Goal: Book appointment/travel/reservation

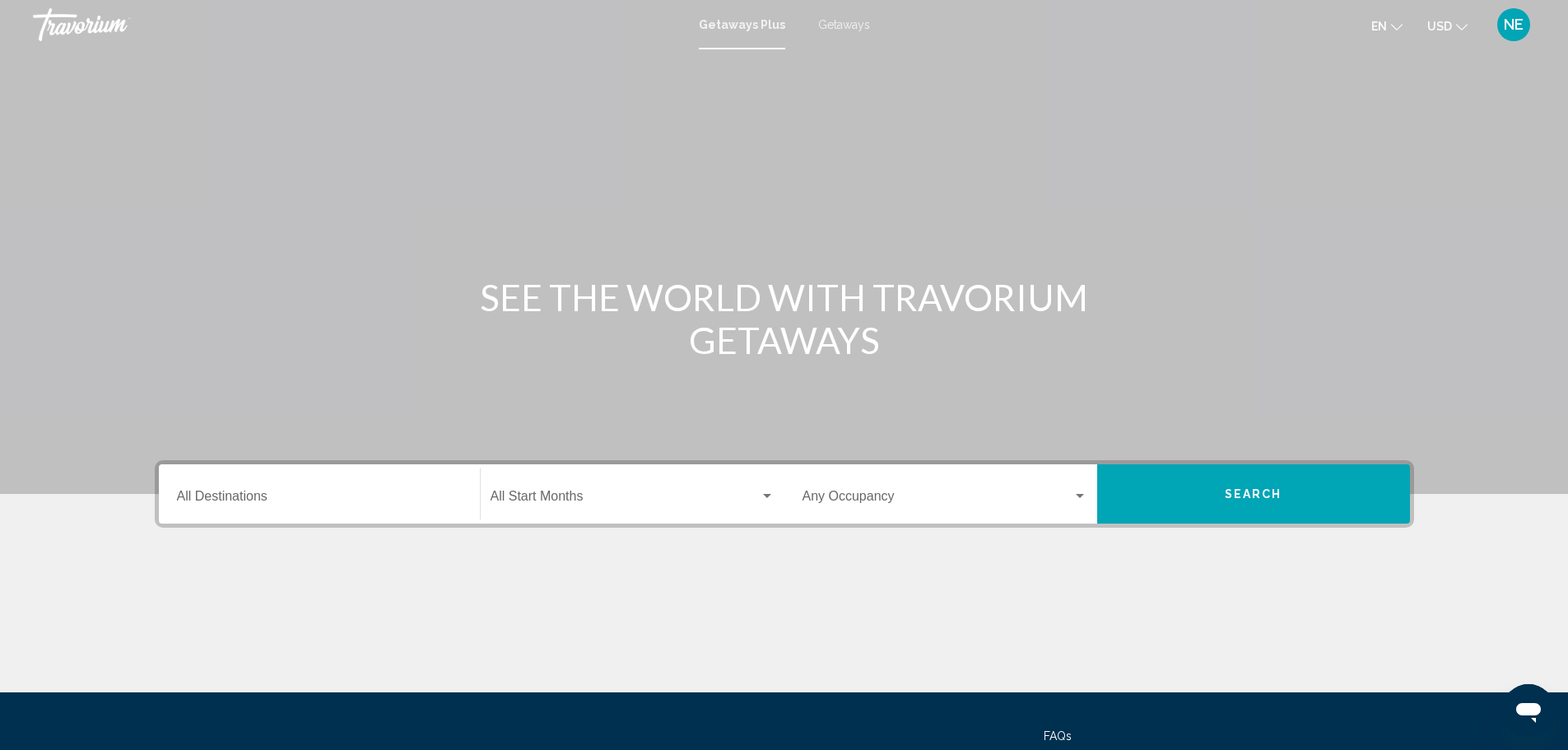
click at [864, 31] on span "Getaways" at bounding box center [844, 24] width 52 height 13
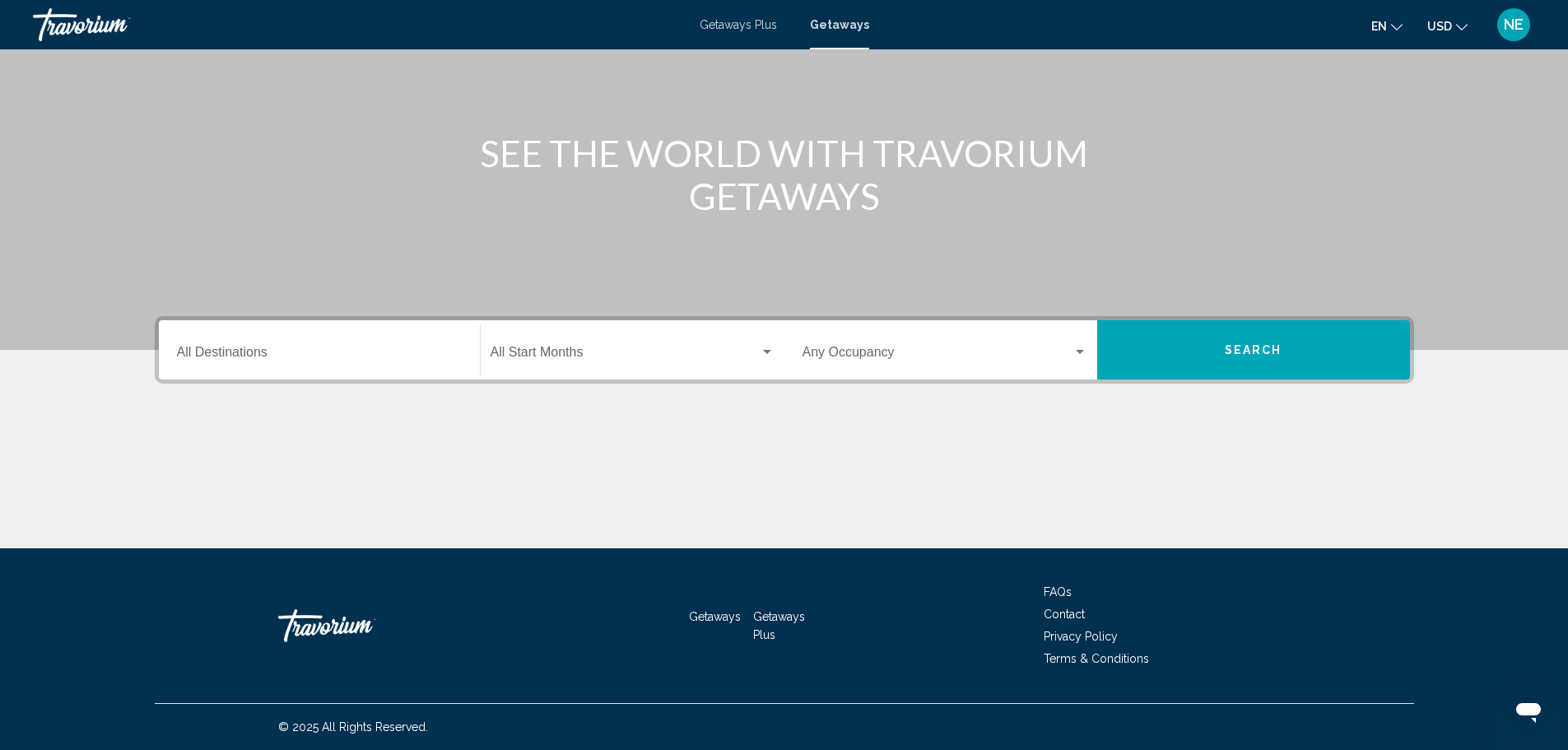
scroll to position [240, 0]
click at [177, 363] on input "Destination All Destinations" at bounding box center [319, 355] width 285 height 15
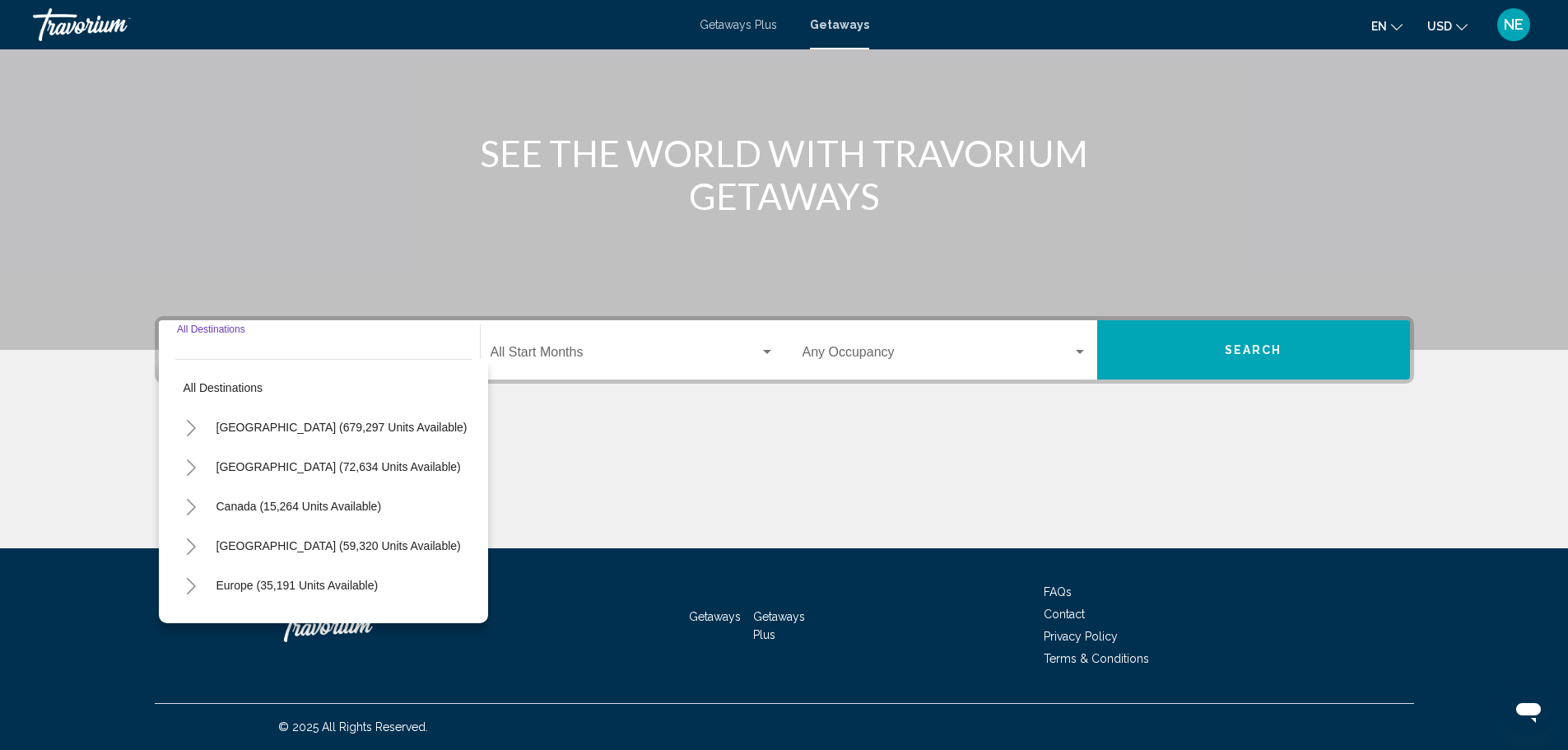
scroll to position [367, 0]
click at [218, 408] on button "[GEOGRAPHIC_DATA] (679,297 units available)" at bounding box center [341, 427] width 267 height 38
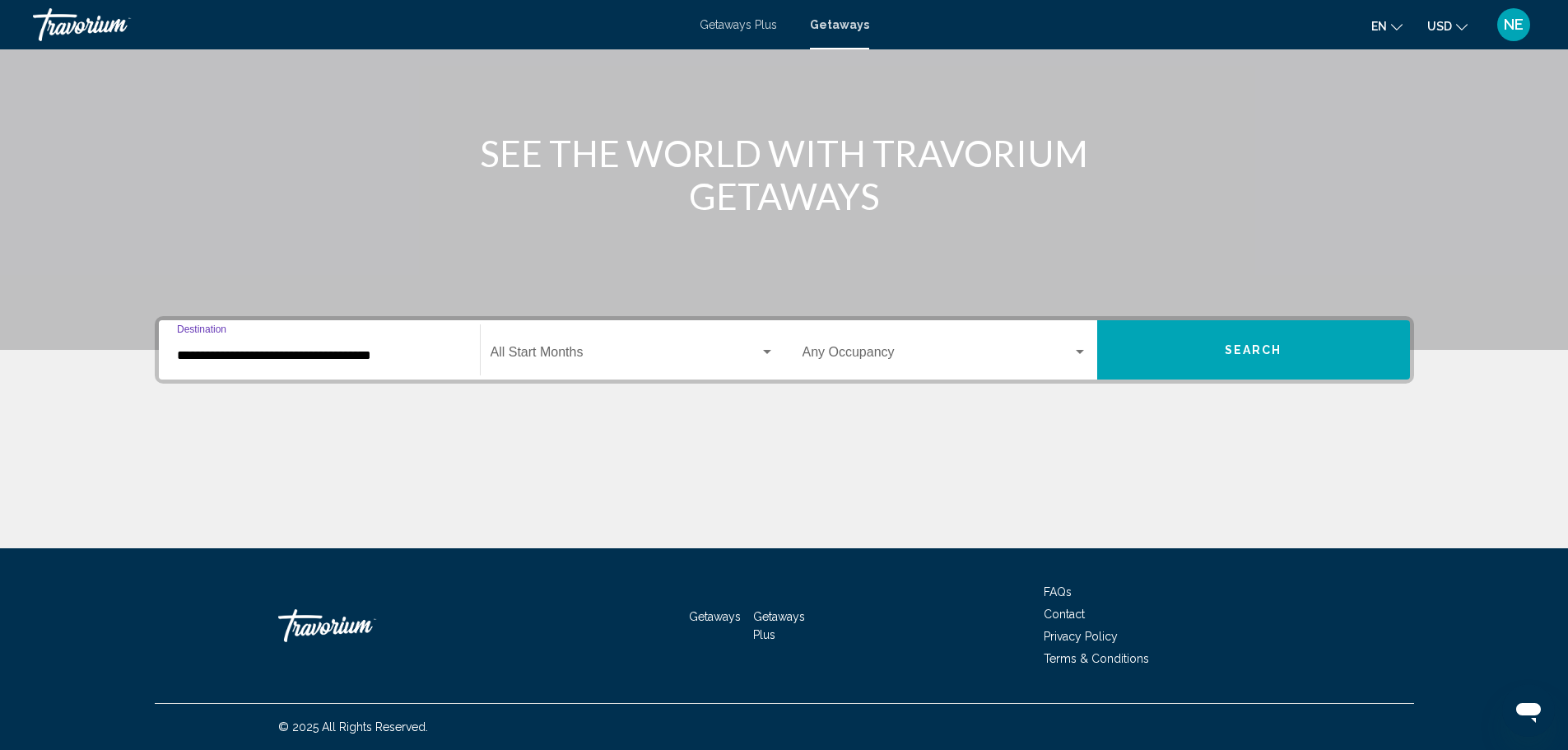
click at [177, 348] on input "**********" at bounding box center [319, 355] width 285 height 15
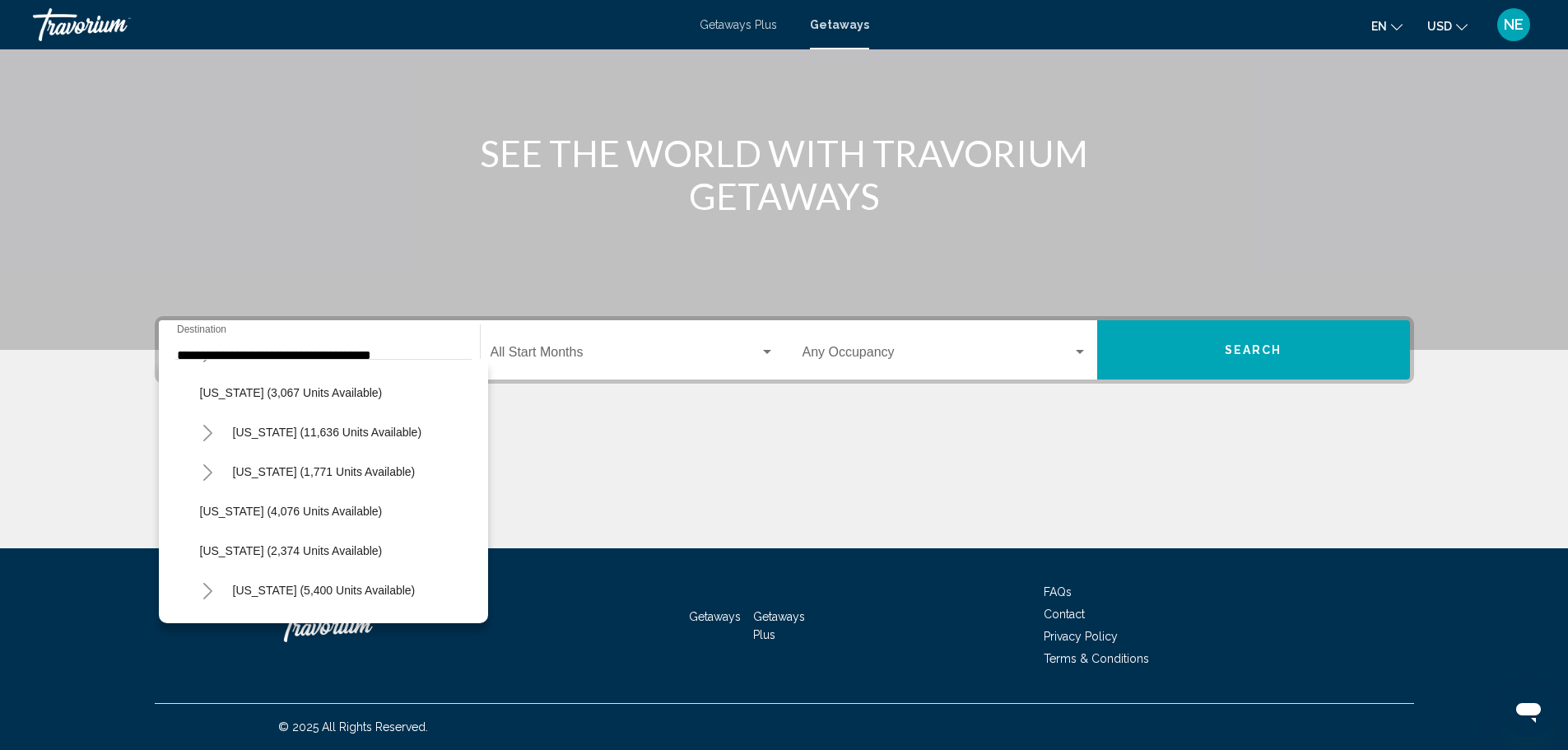
scroll to position [997, 0]
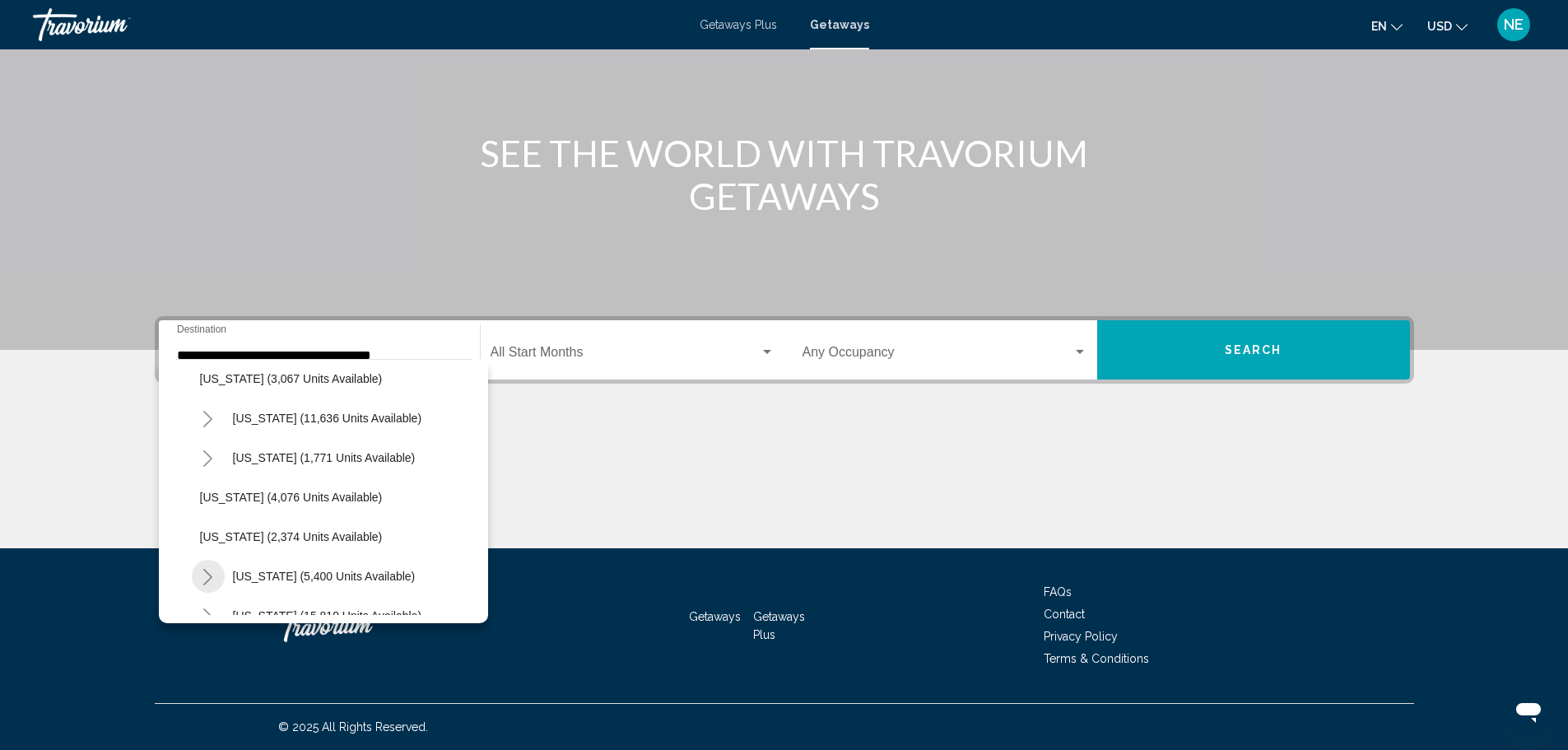
click at [202, 569] on icon "Toggle New York (5,400 units available)" at bounding box center [208, 577] width 12 height 17
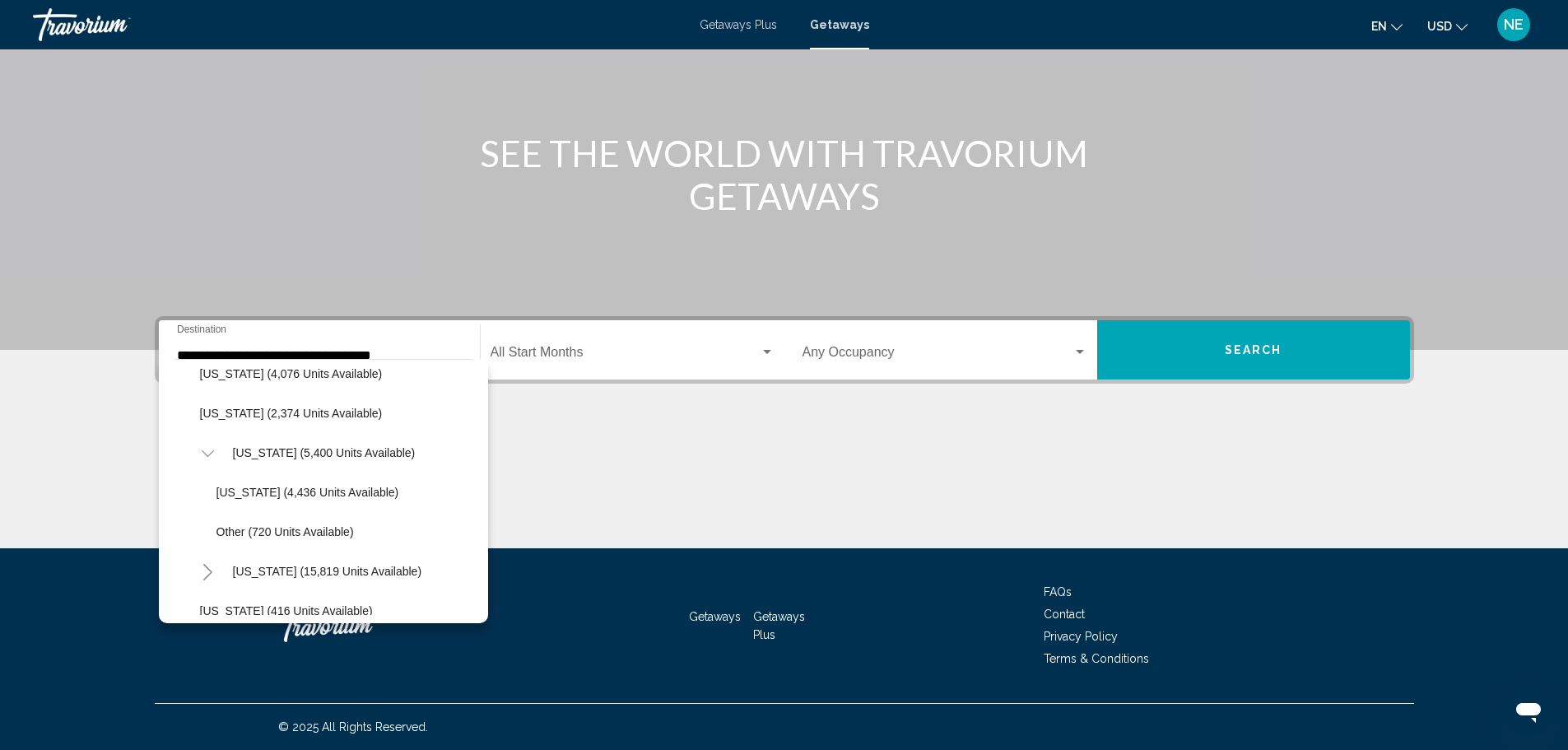
scroll to position [1128, 0]
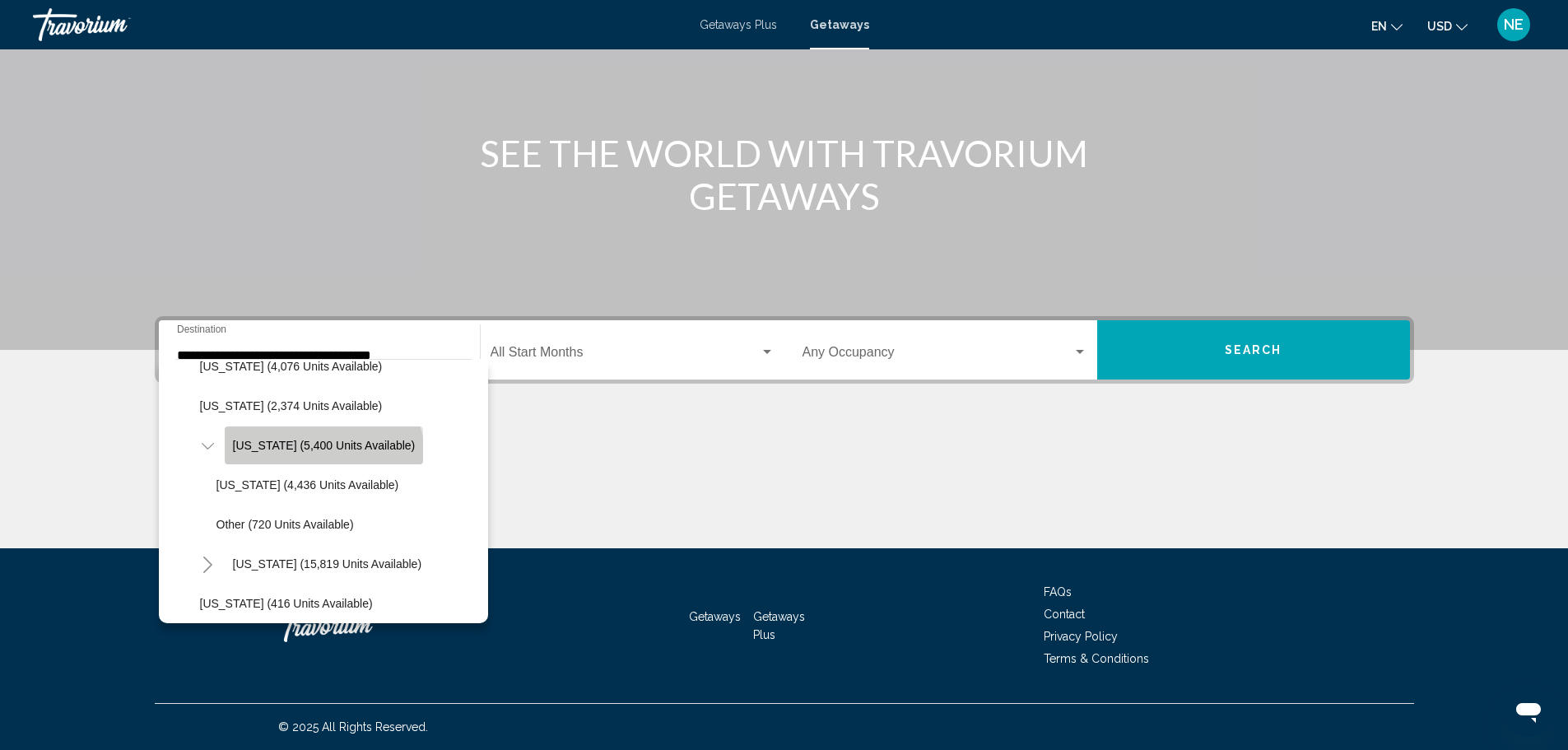
click at [225, 427] on button "[US_STATE] (5,400 units available)" at bounding box center [324, 445] width 199 height 38
type input "**********"
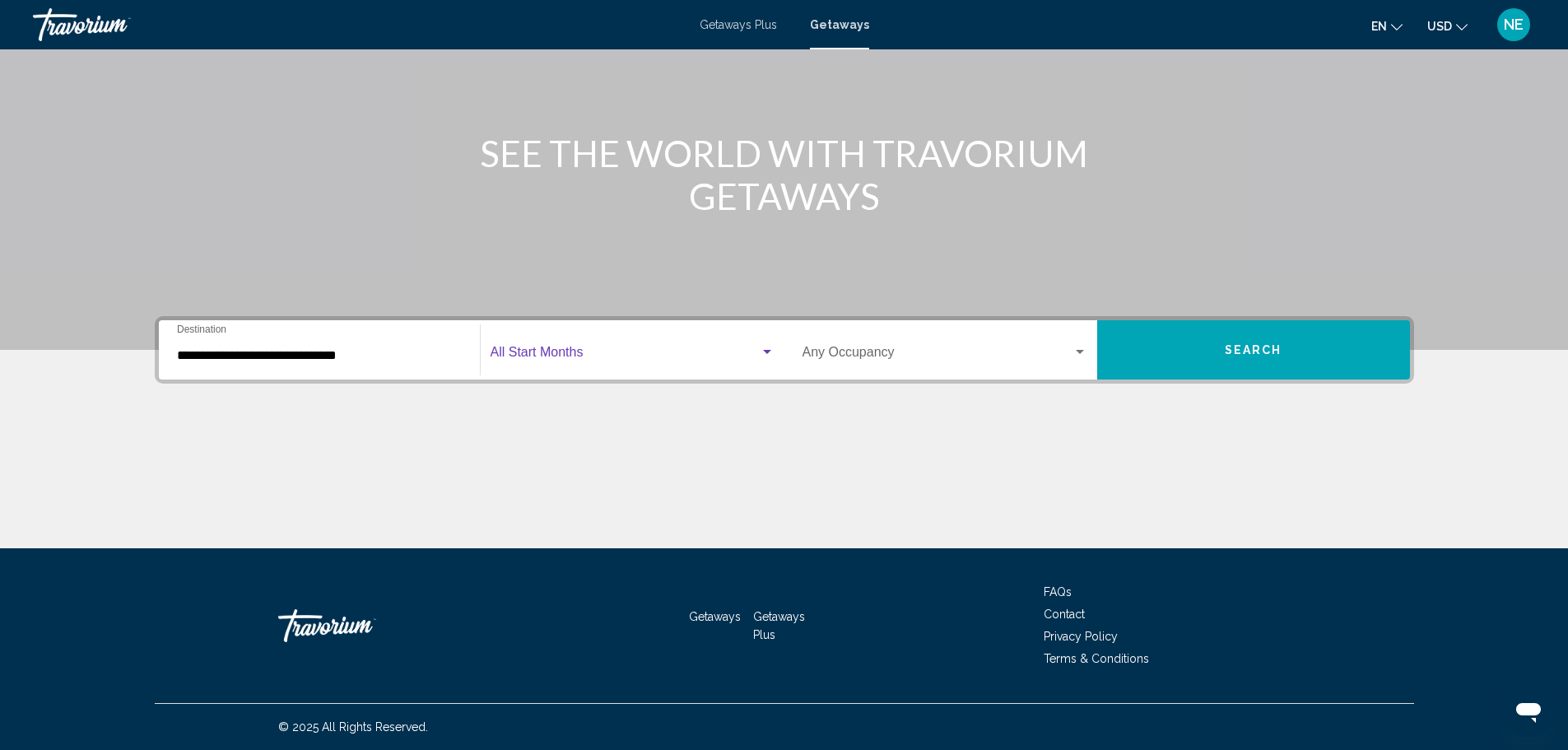
click at [765, 348] on div "Search widget" at bounding box center [633, 355] width 284 height 15
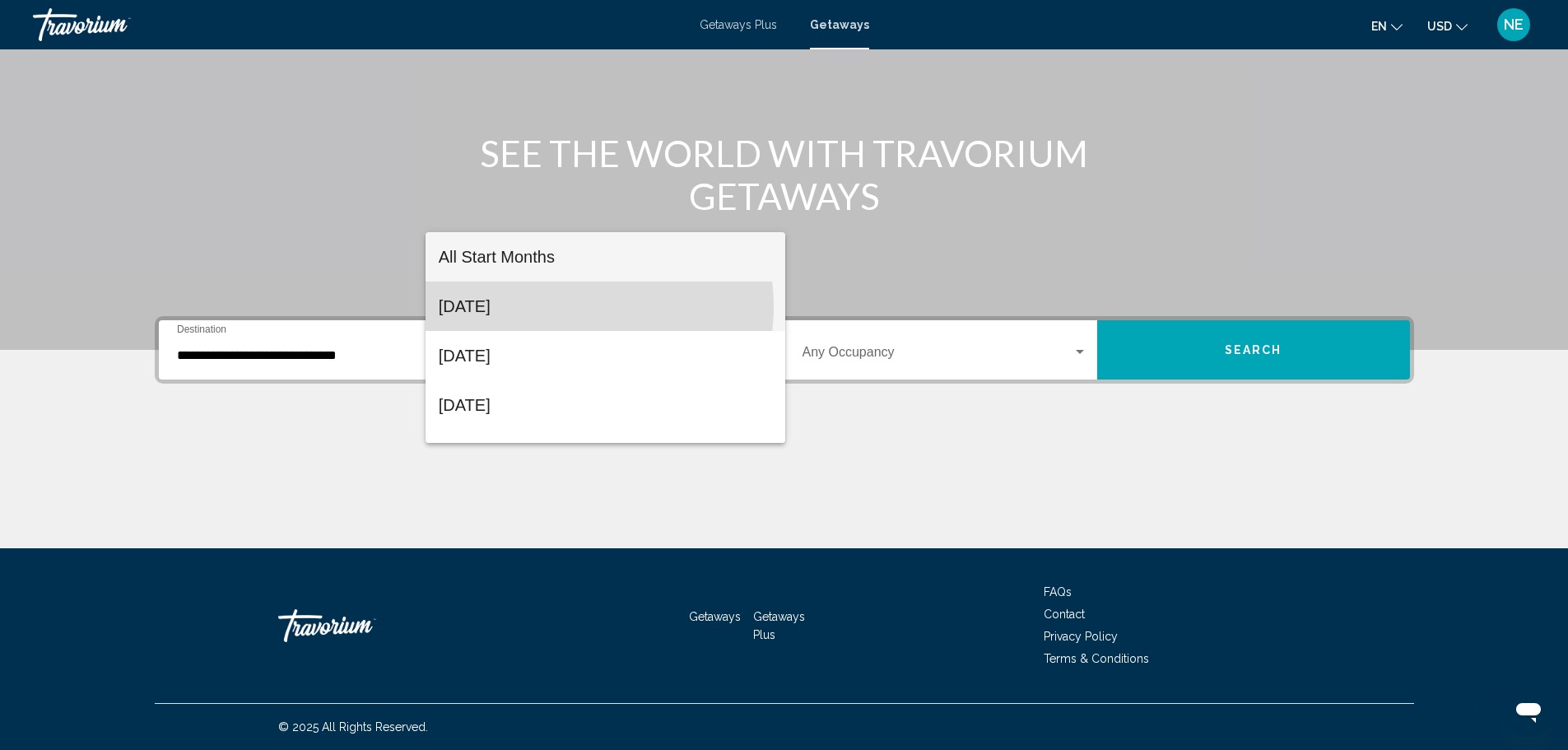
click at [566, 307] on span "[DATE]" at bounding box center [605, 307] width 333 height 50
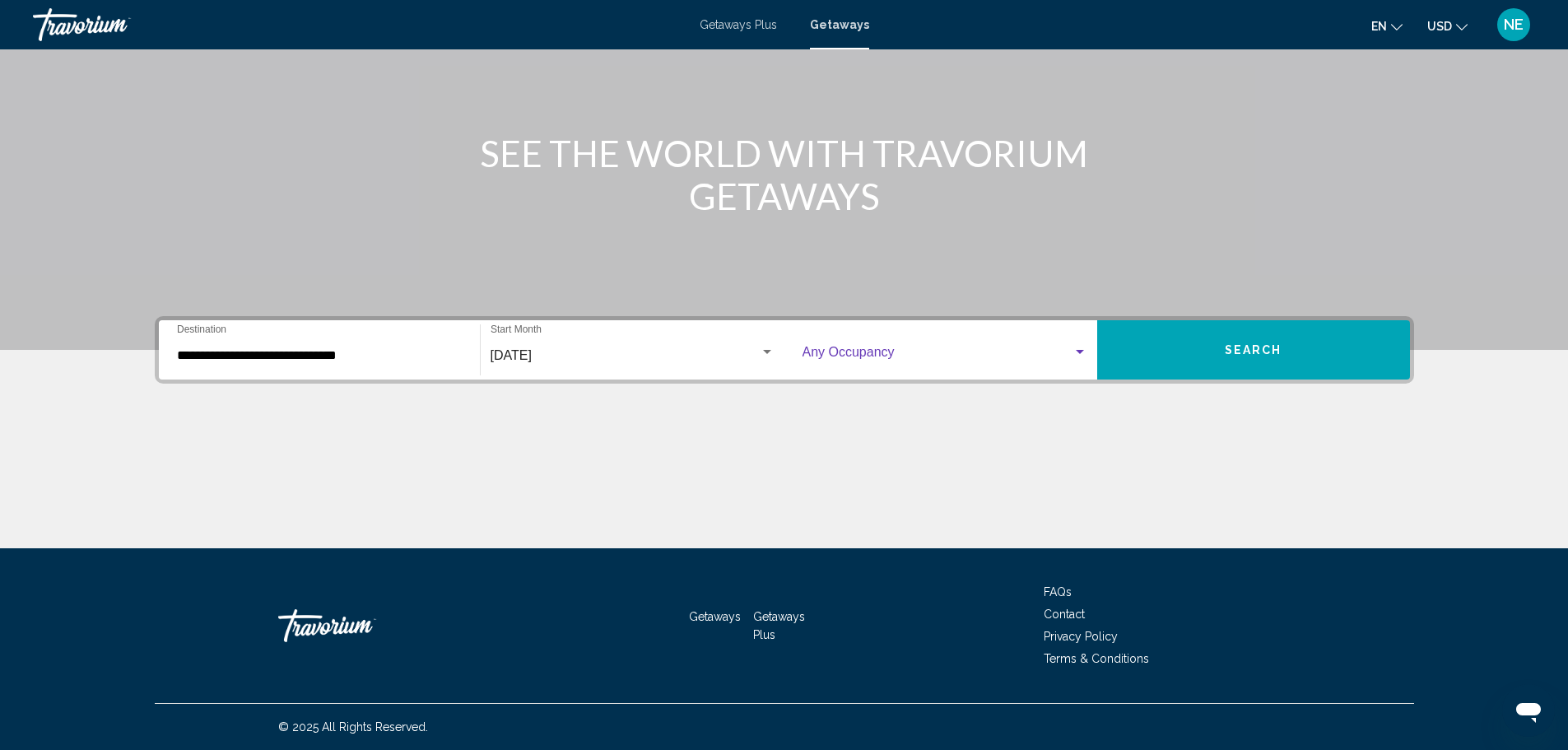
click at [1087, 346] on div "Search widget" at bounding box center [1079, 352] width 15 height 13
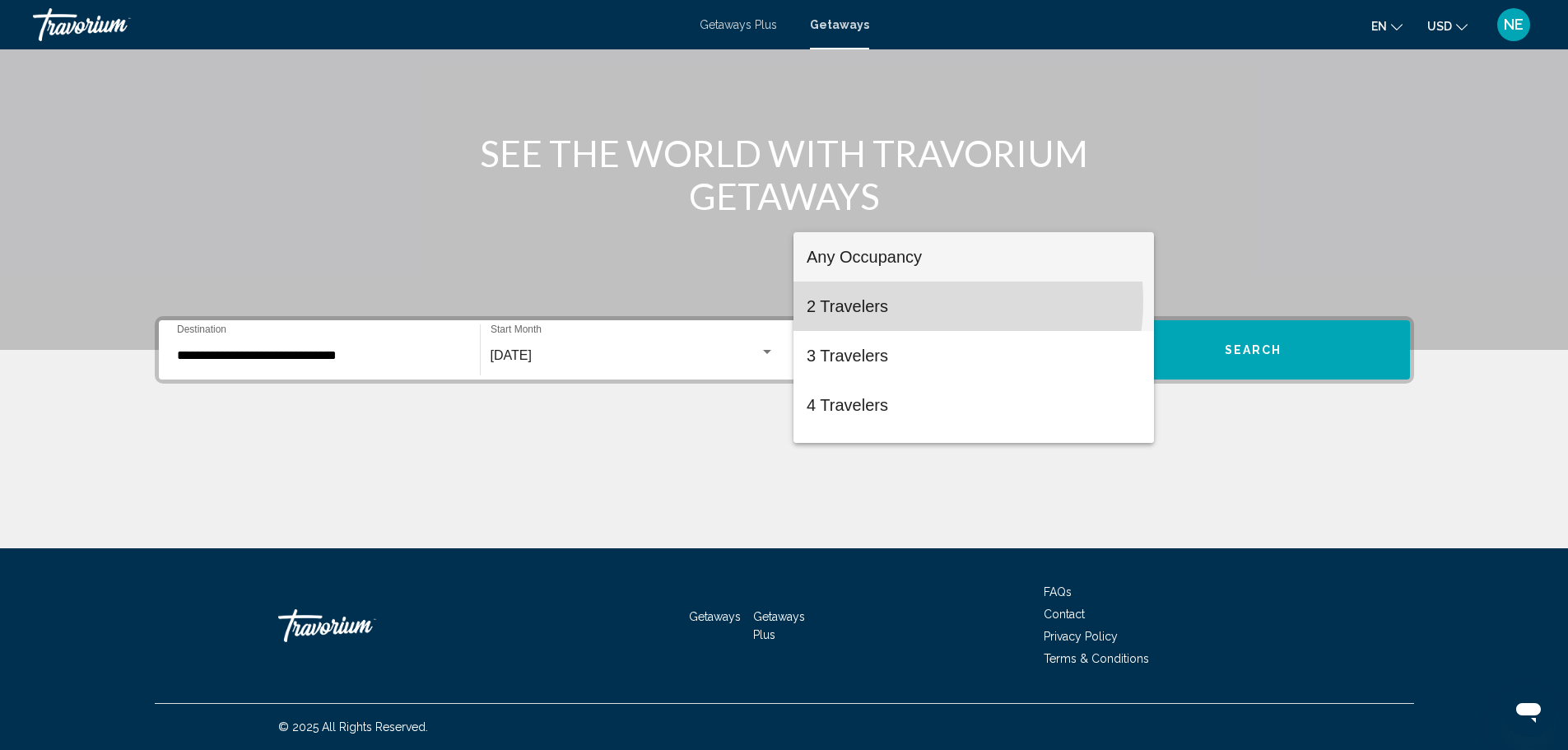
click at [915, 301] on span "2 Travelers" at bounding box center [974, 307] width 334 height 50
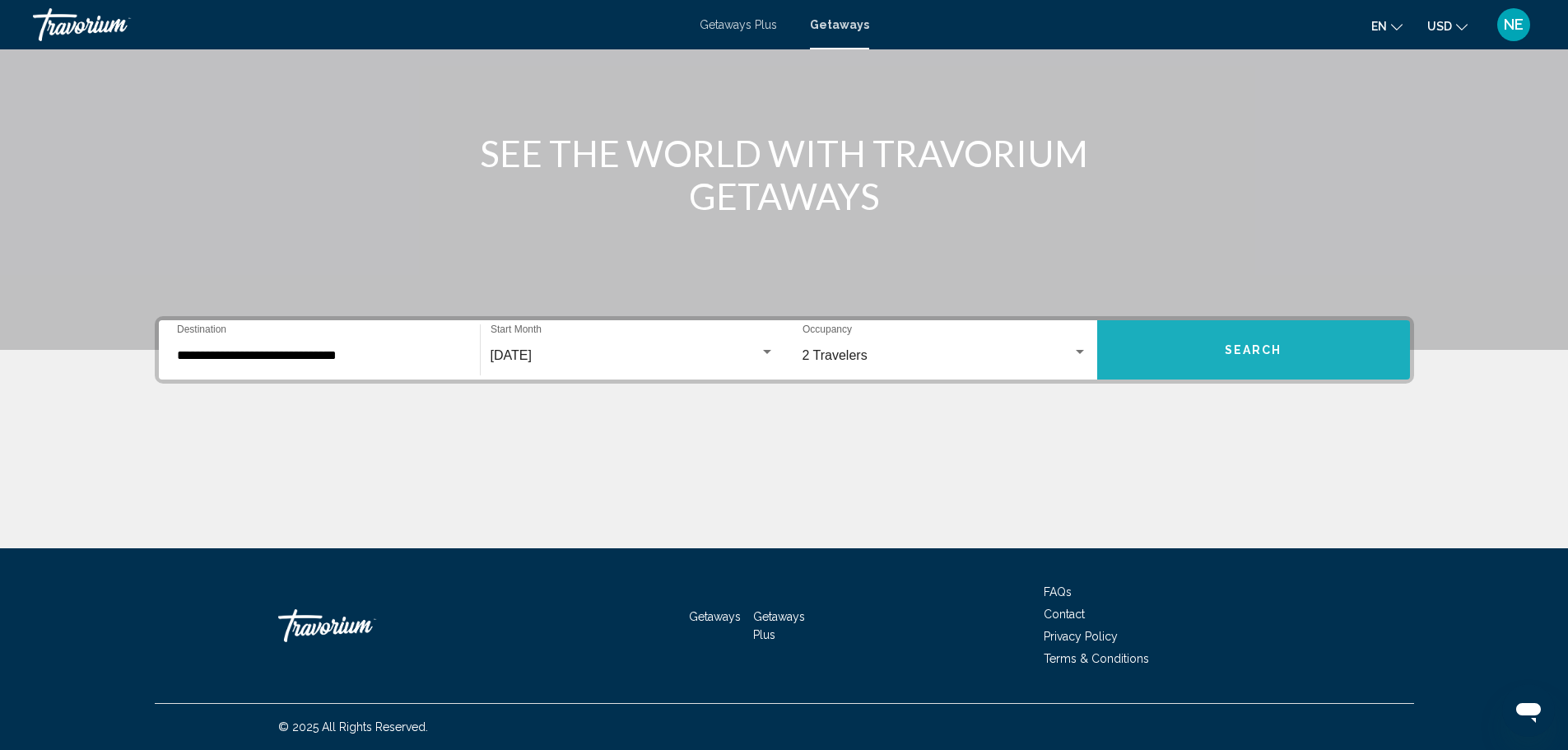
click at [1282, 344] on span "Search" at bounding box center [1253, 350] width 58 height 13
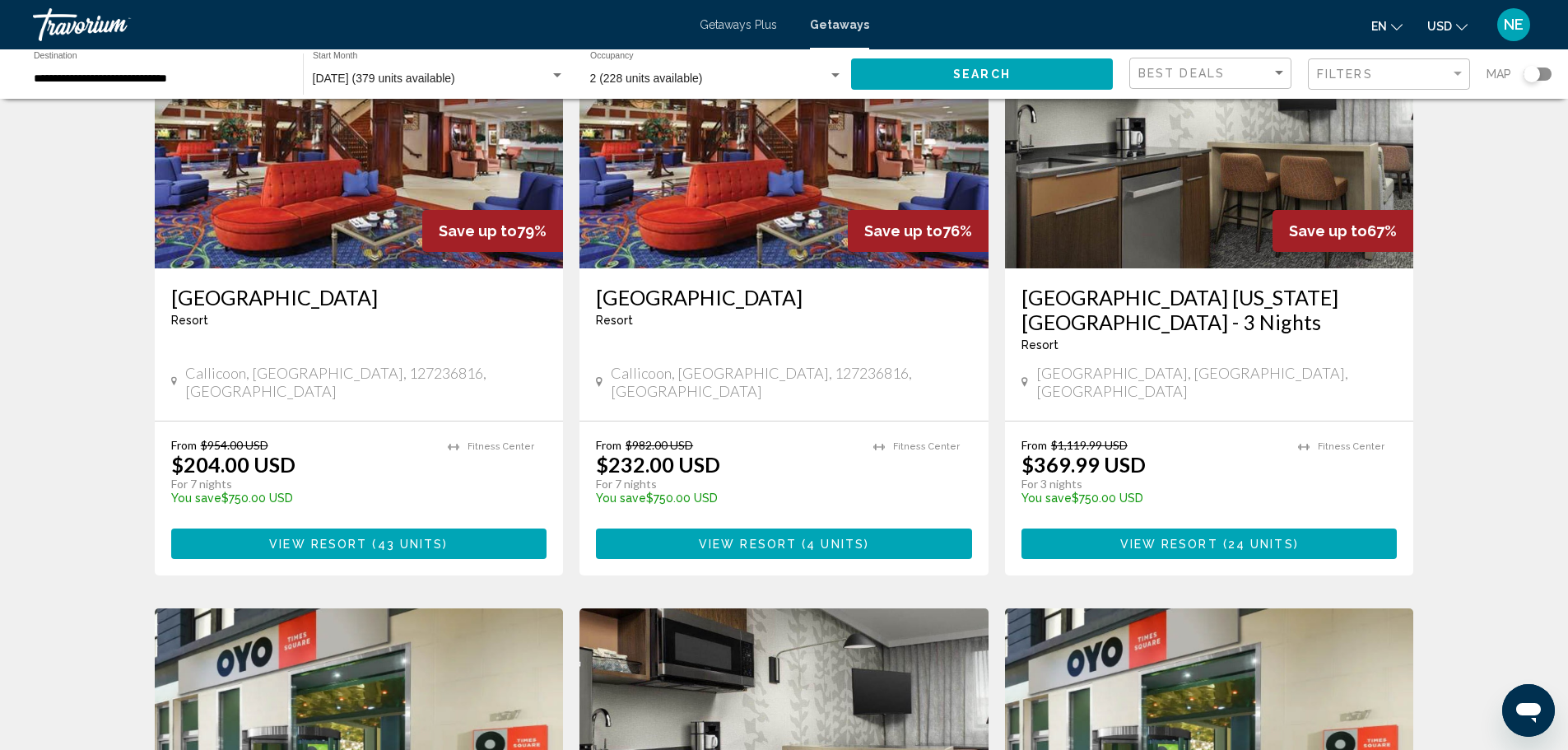
scroll to position [132, 0]
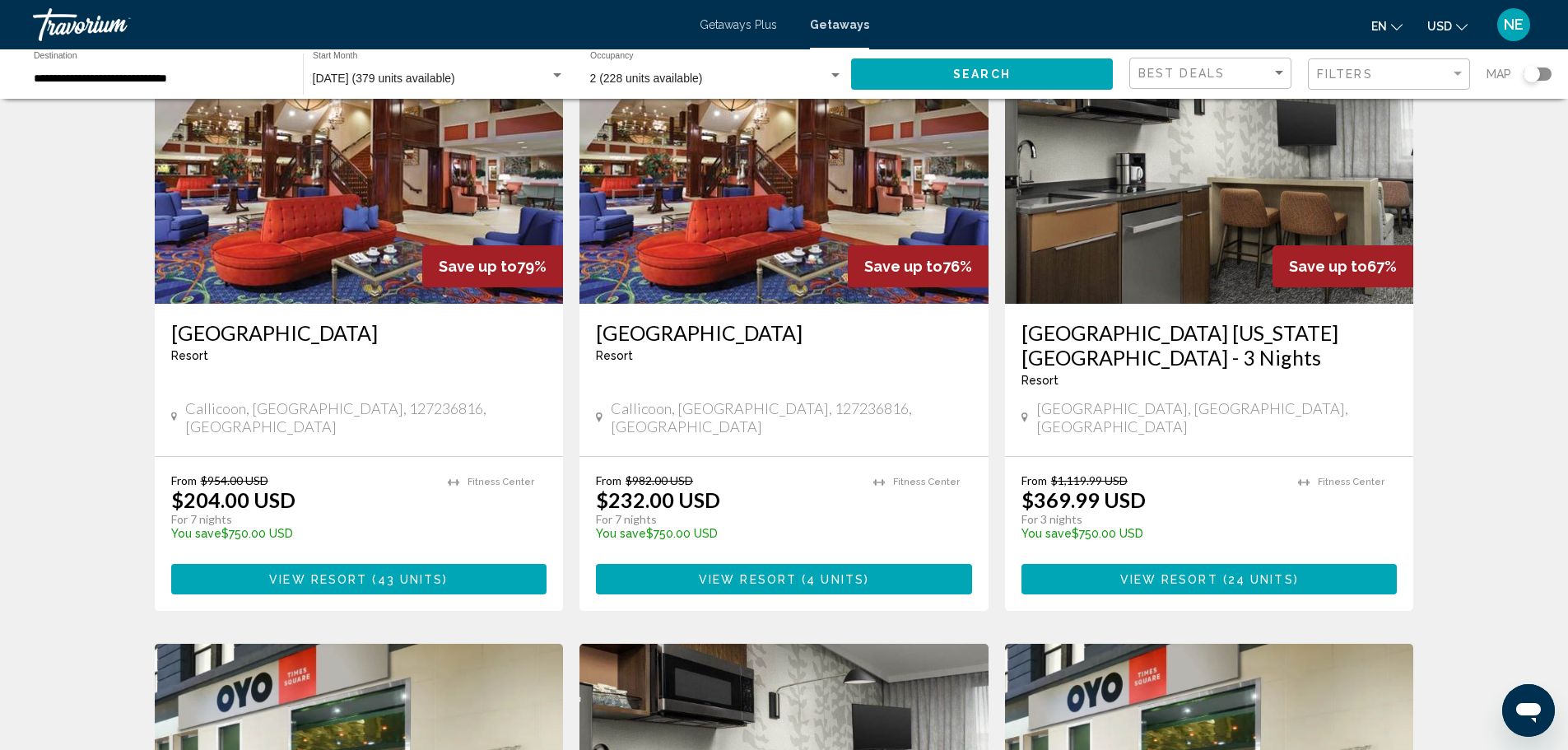
click at [291, 304] on img "Main content" at bounding box center [359, 172] width 409 height 263
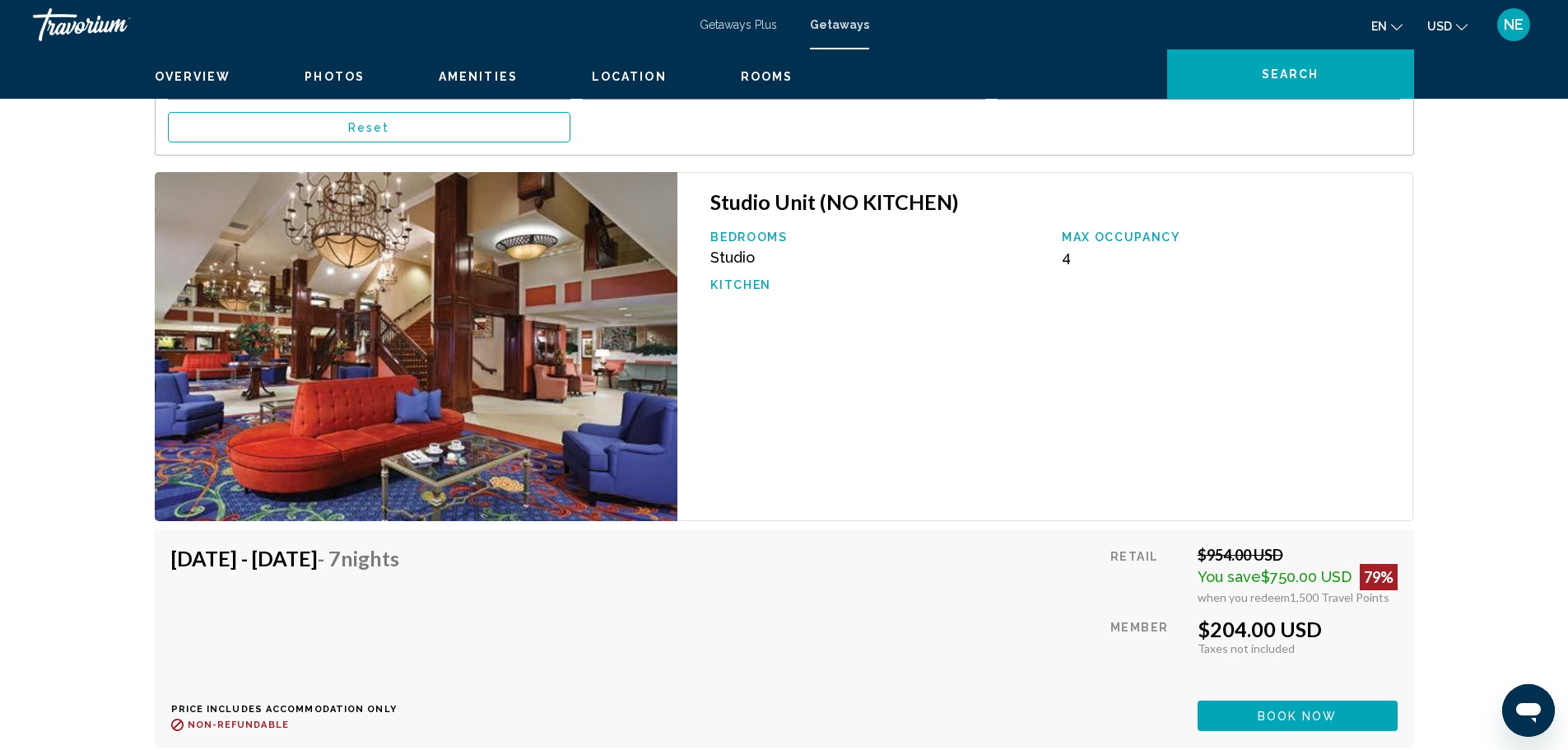
scroll to position [2452, 0]
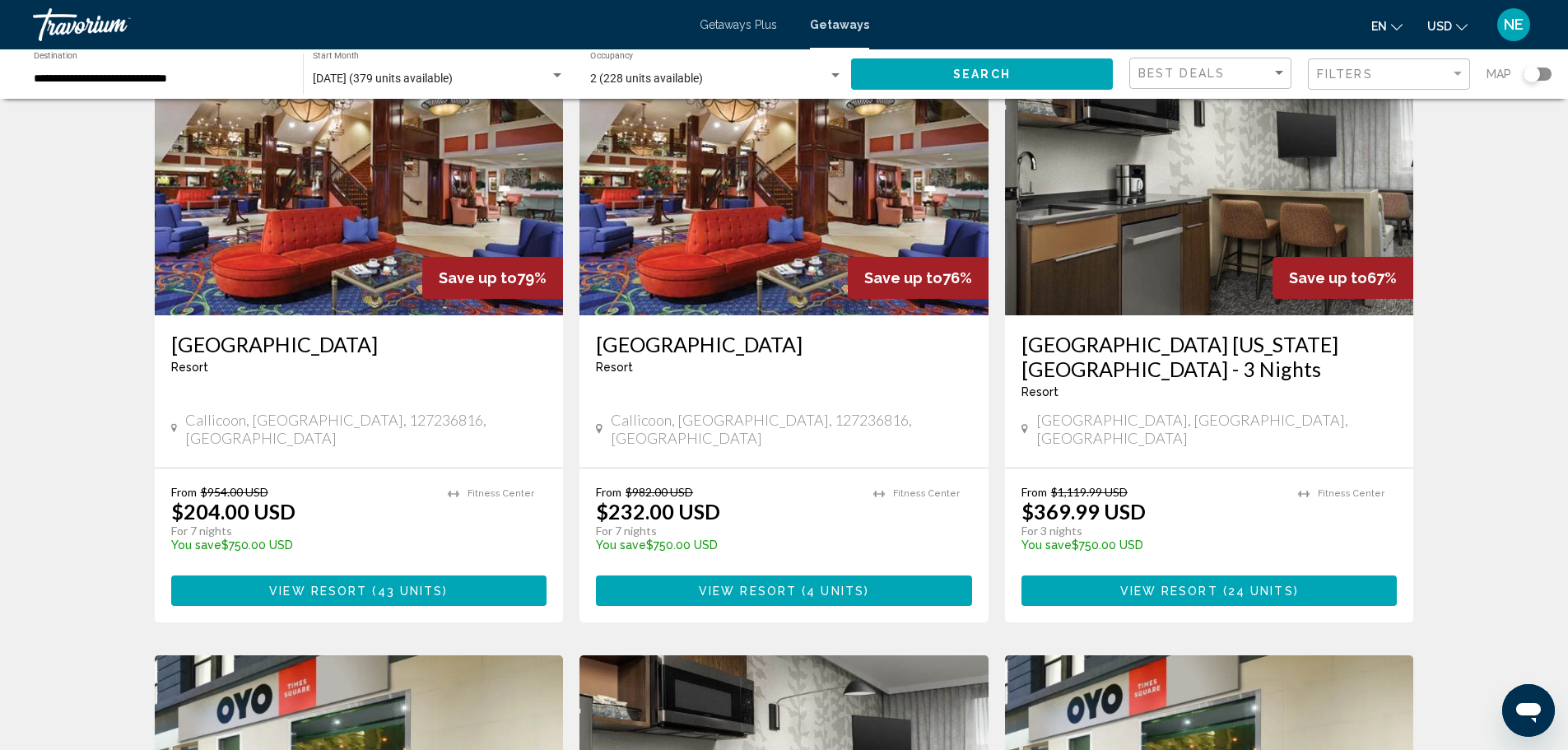
scroll to position [125, 0]
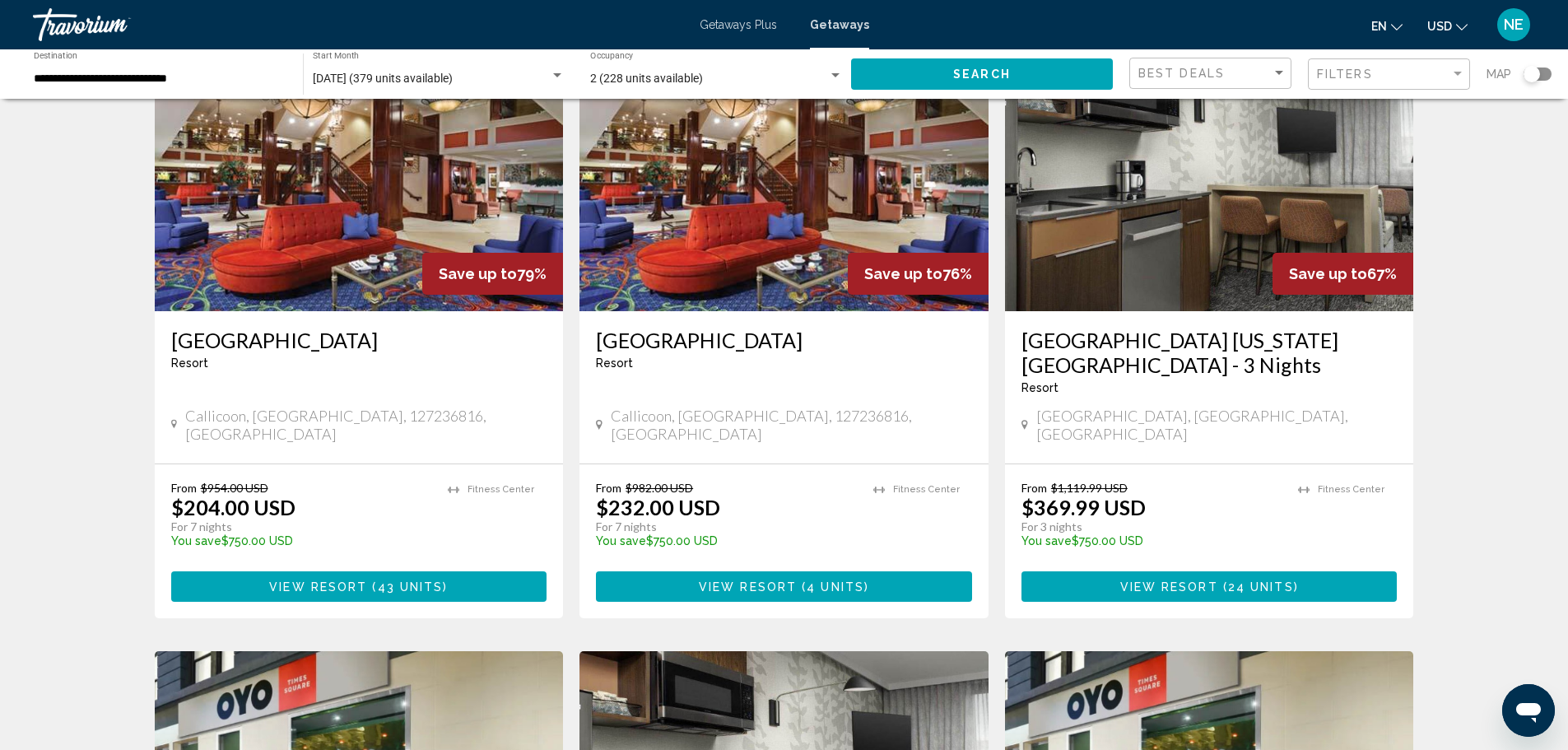
click at [1202, 311] on img "Main content" at bounding box center [1209, 180] width 409 height 263
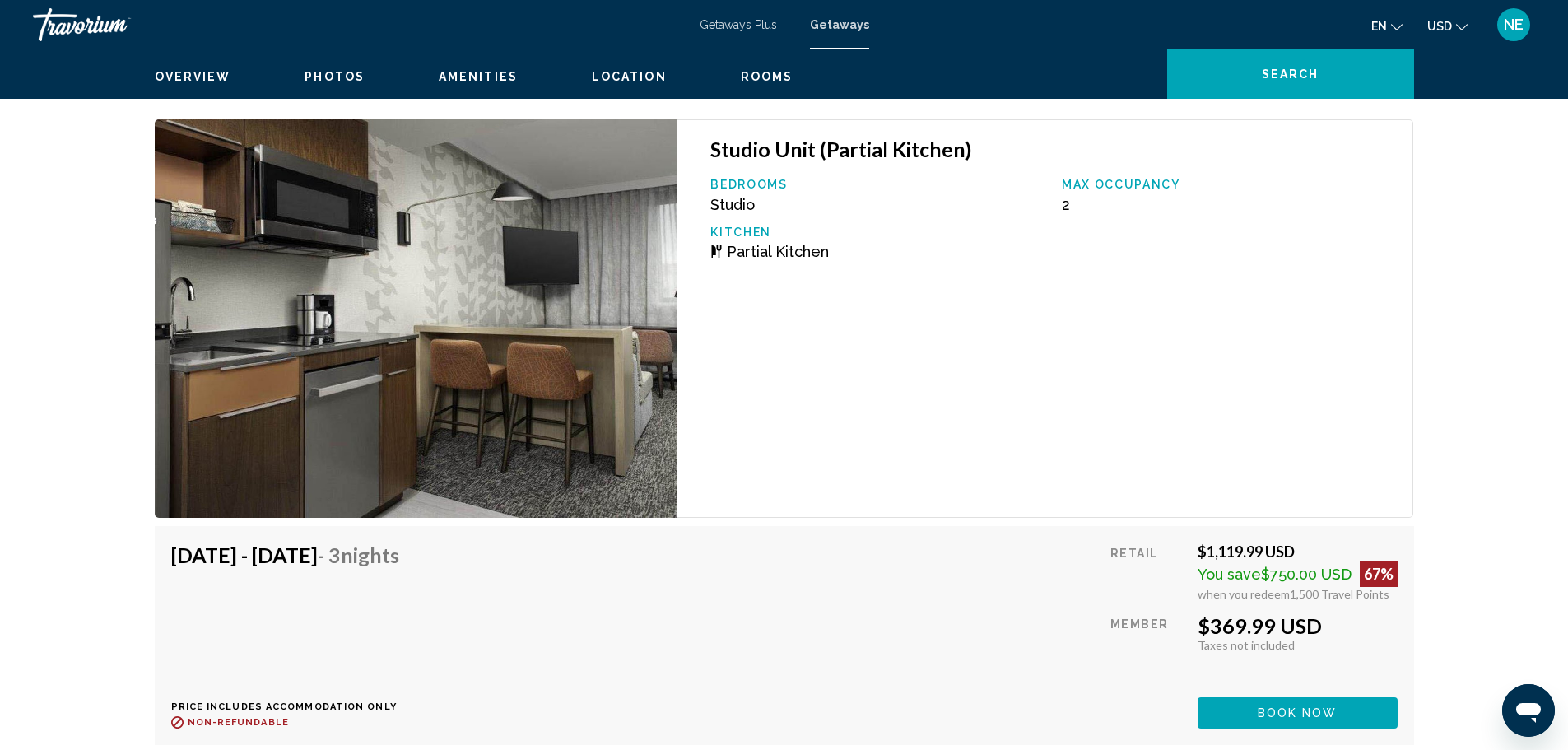
scroll to position [2198, 0]
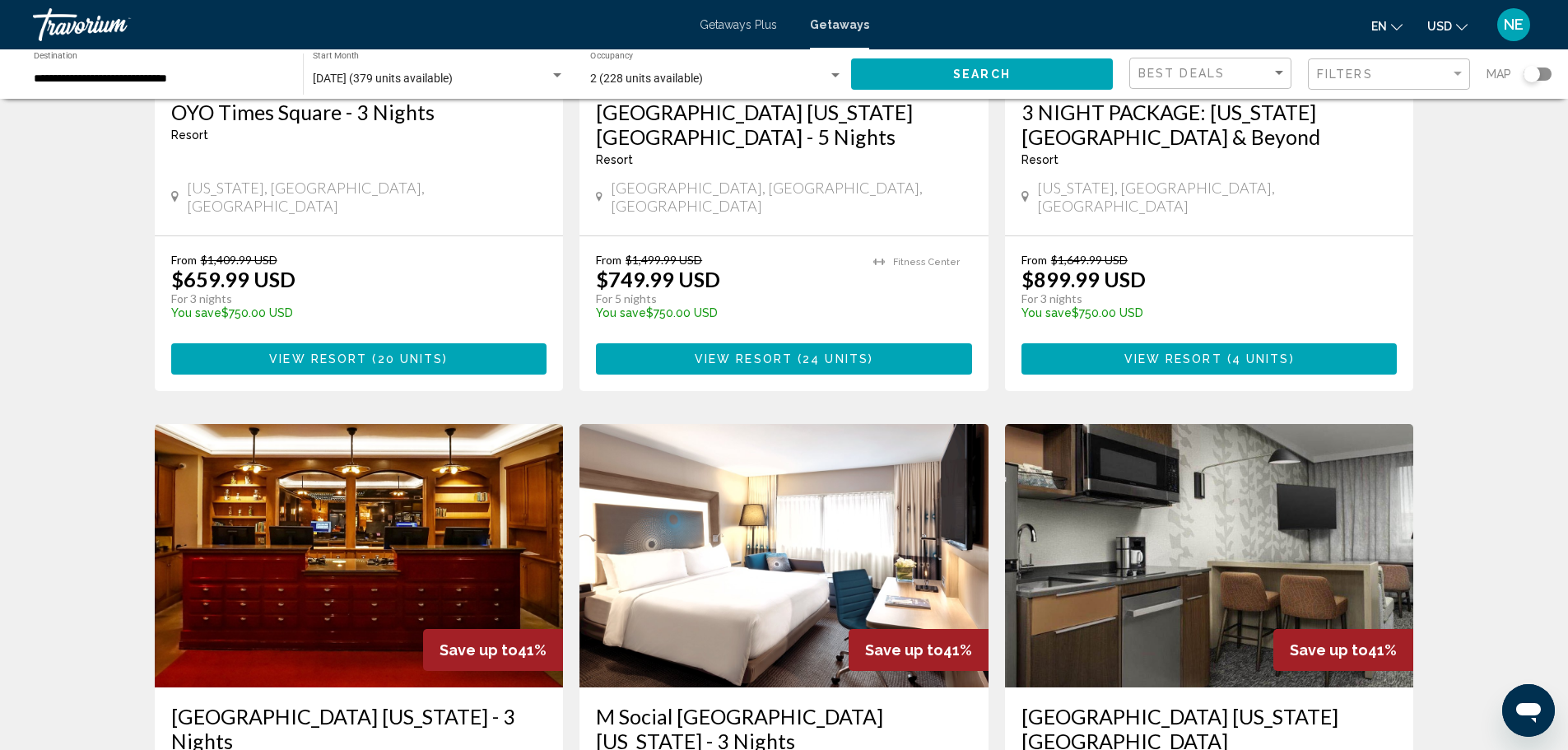
scroll to position [968, 0]
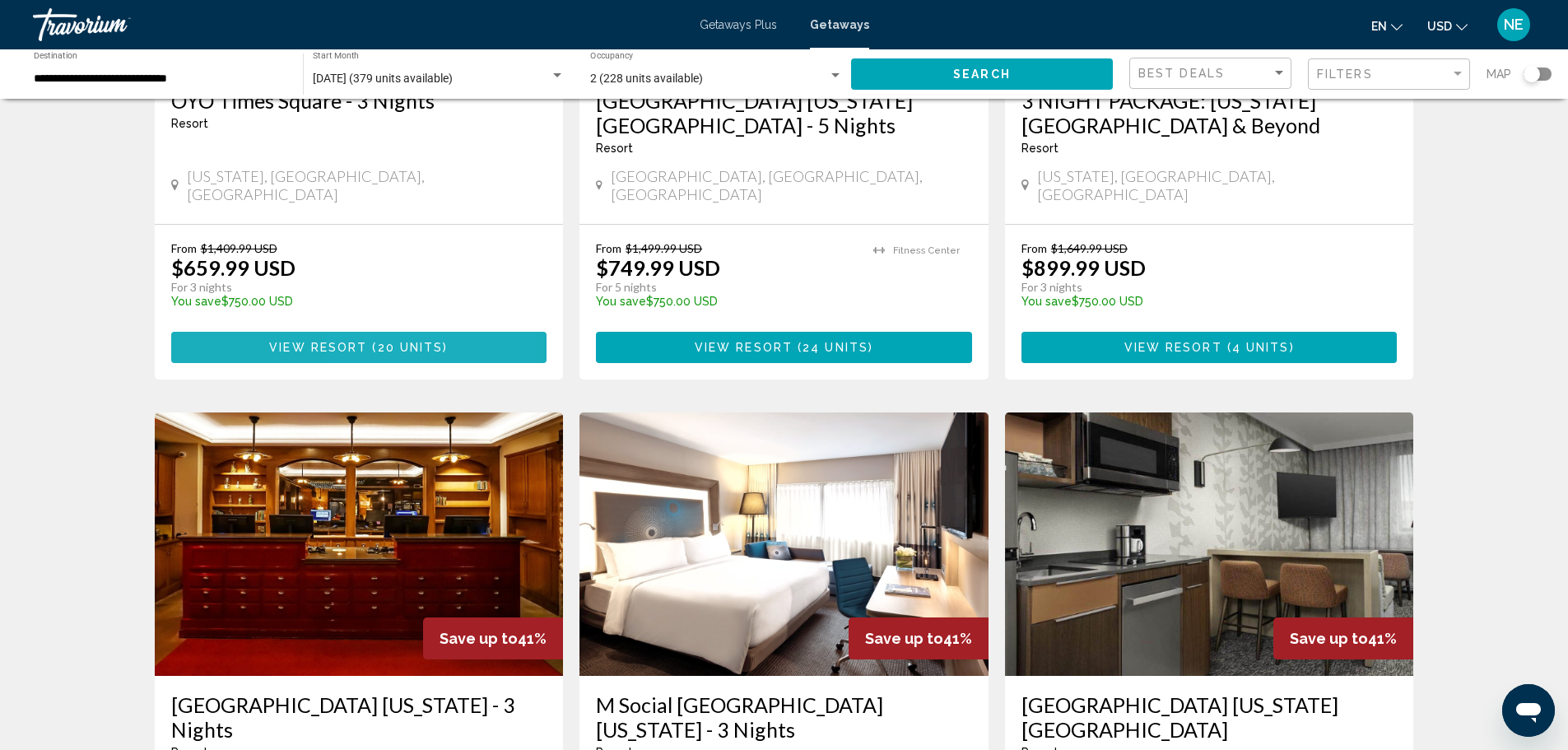
click at [269, 355] on span "View Resort" at bounding box center [318, 347] width 98 height 13
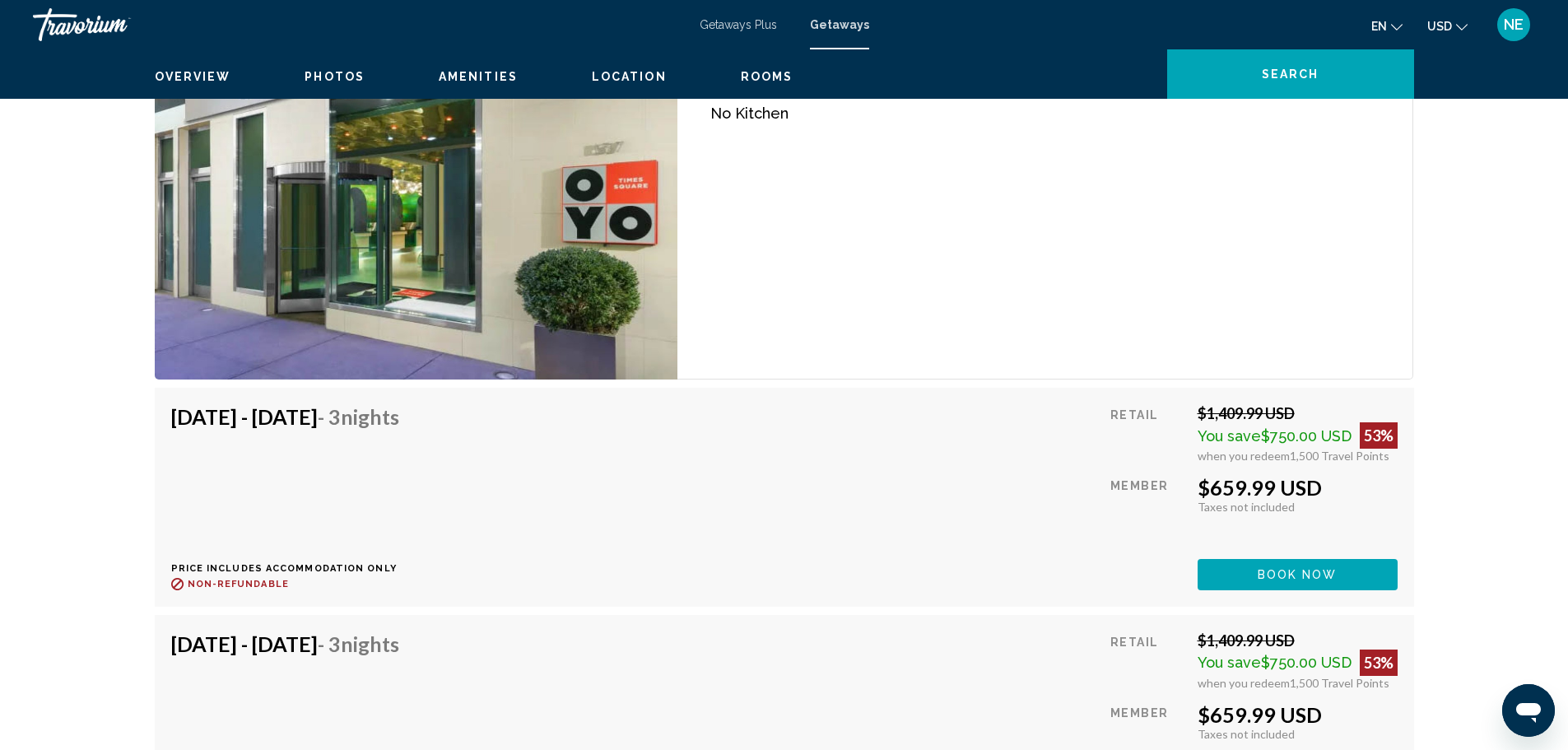
scroll to position [2393, 0]
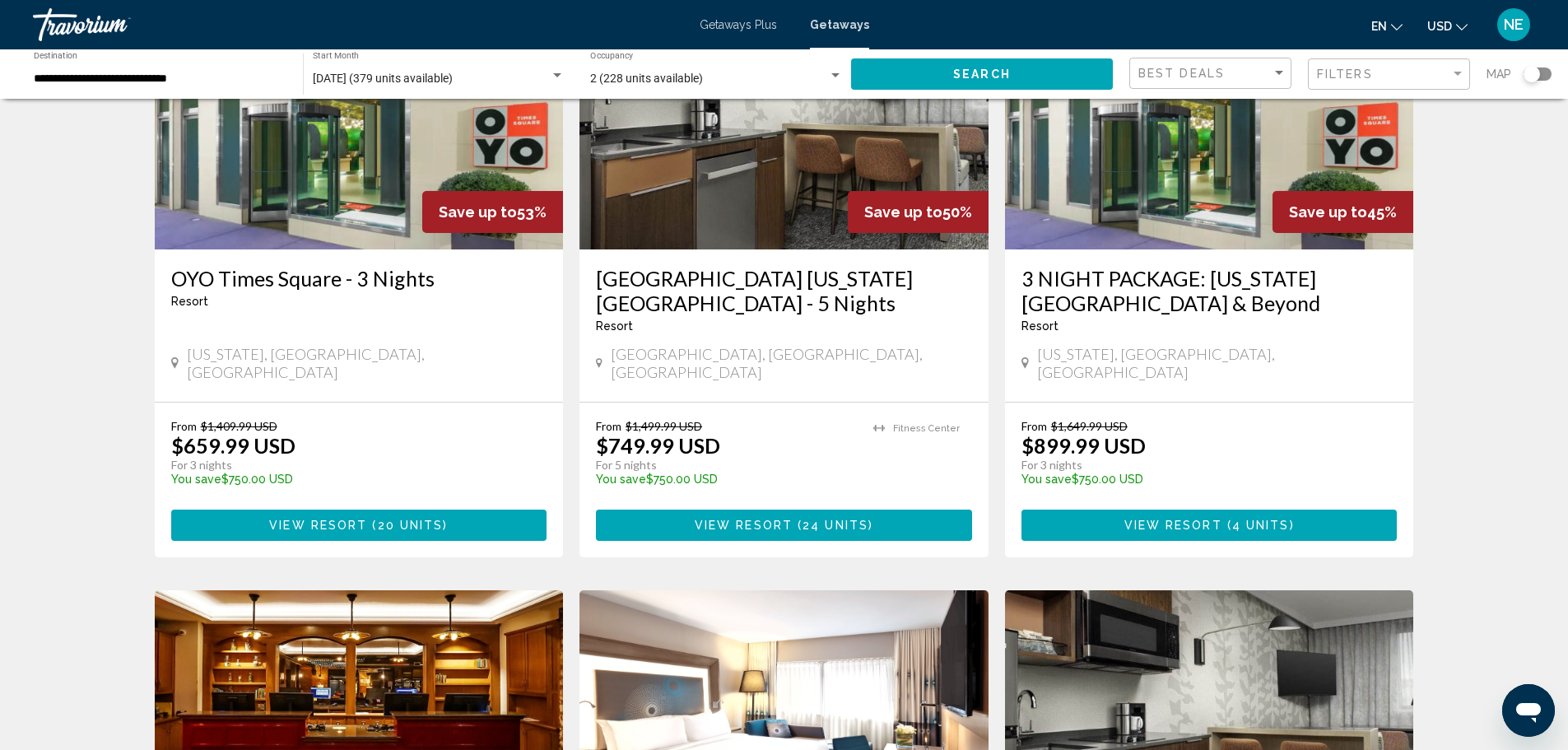
scroll to position [823, 0]
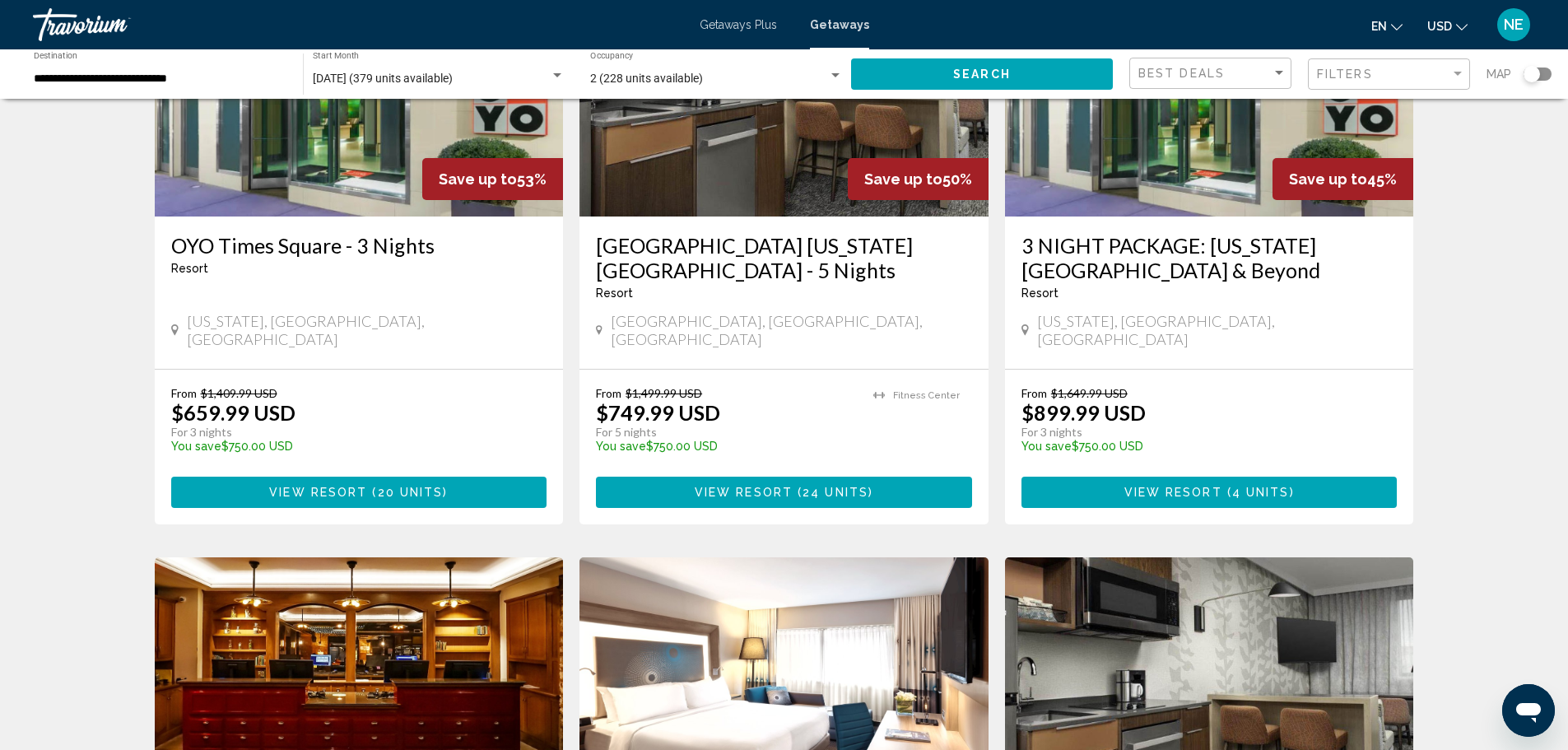
click at [698, 217] on img "Main content" at bounding box center [784, 84] width 409 height 263
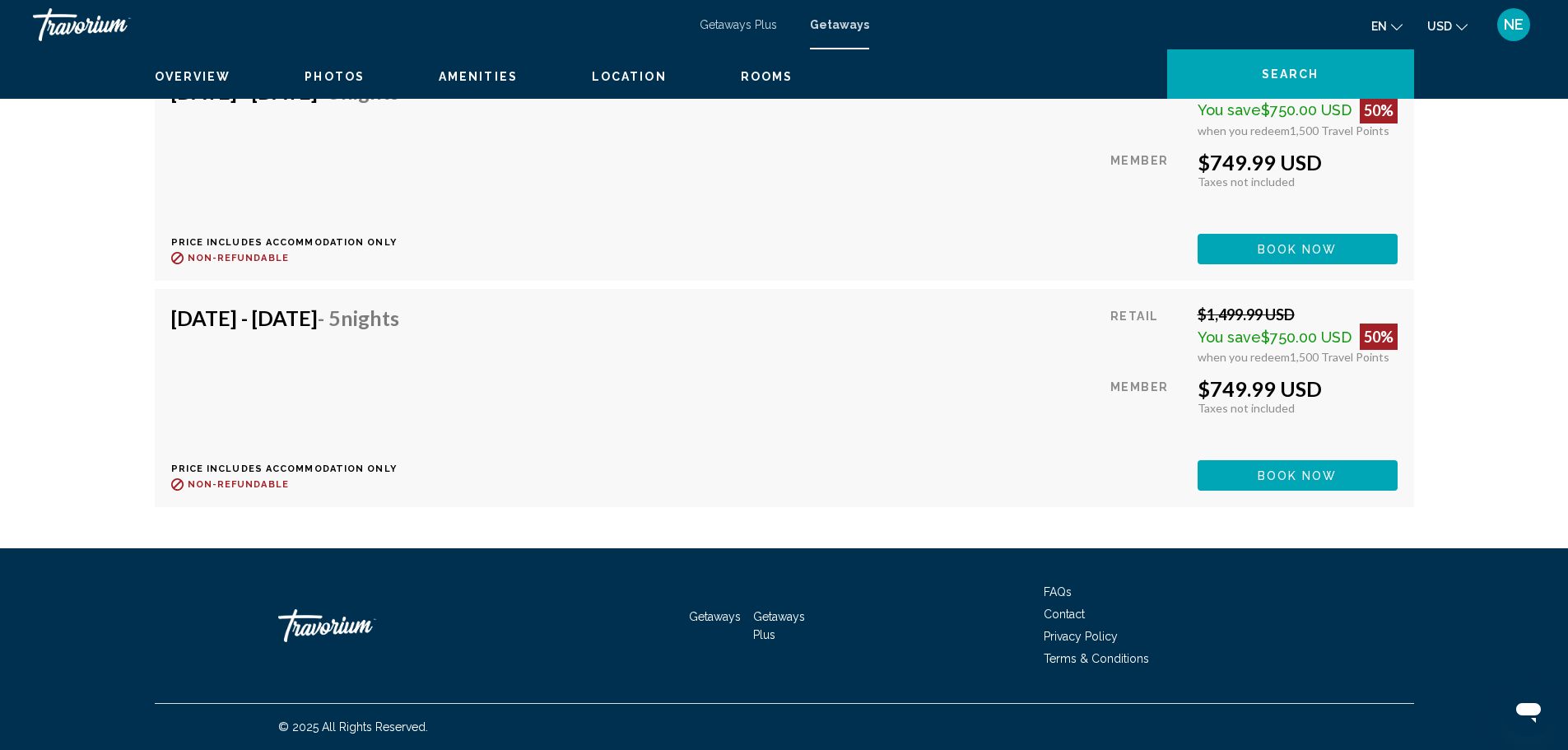
scroll to position [4379, 0]
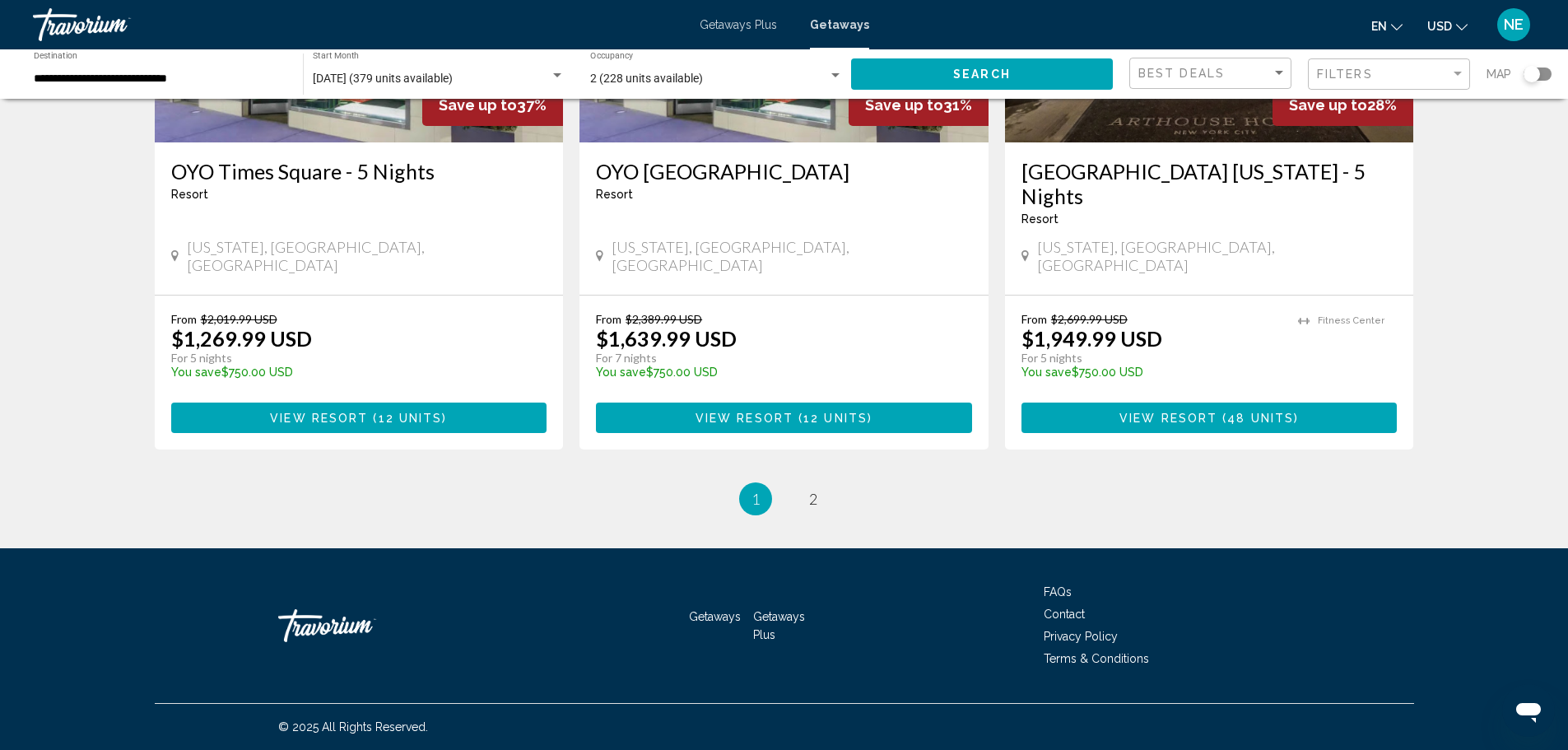
scroll to position [2601, 0]
click at [817, 501] on span "2" at bounding box center [813, 499] width 8 height 18
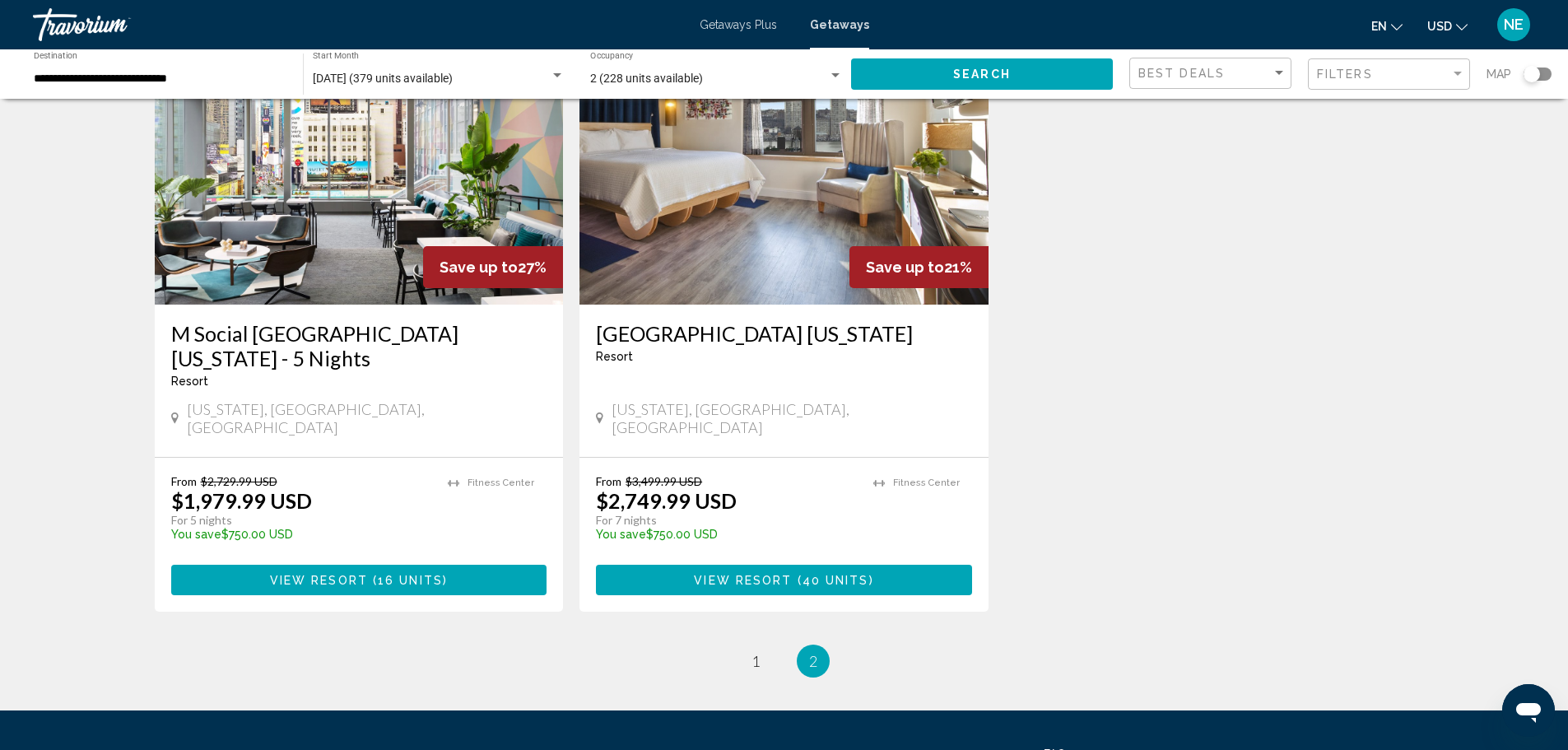
scroll to position [164, 0]
